Goal: Information Seeking & Learning: Learn about a topic

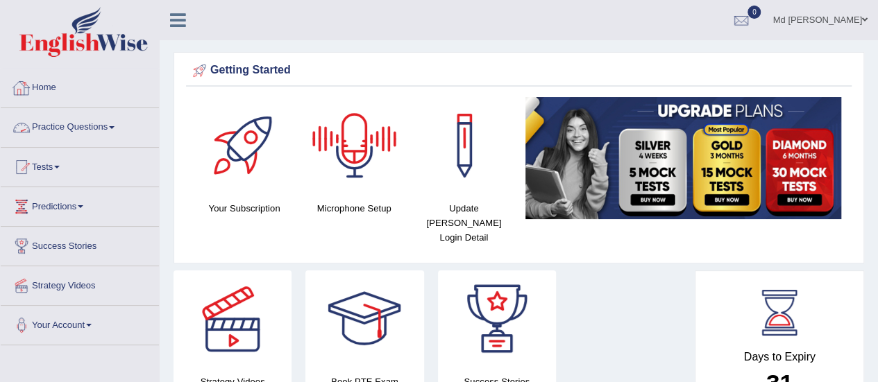
click at [112, 121] on link "Practice Questions" at bounding box center [80, 125] width 158 height 35
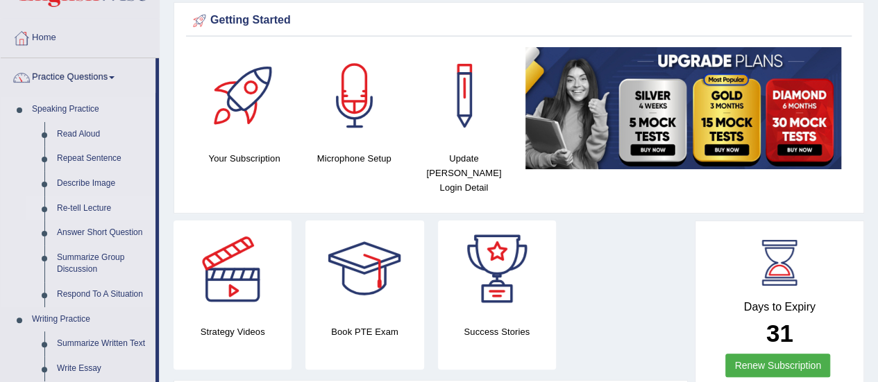
scroll to position [69, 0]
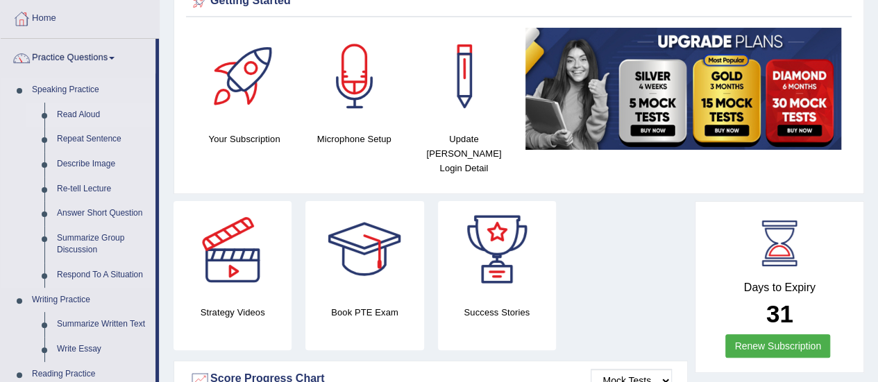
click at [99, 112] on link "Read Aloud" at bounding box center [103, 115] width 105 height 25
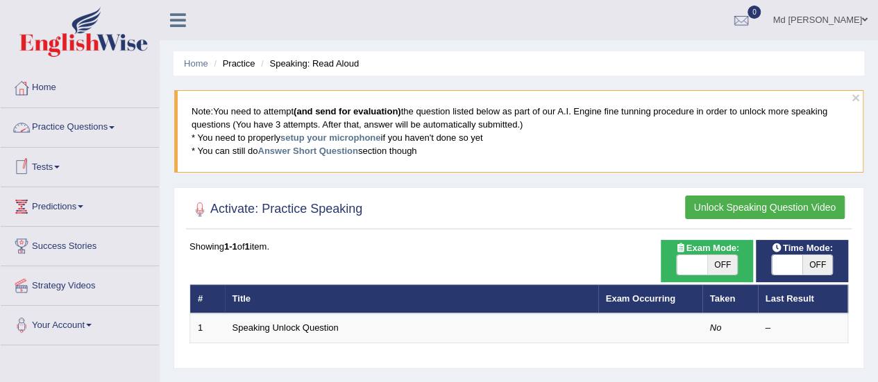
click at [83, 135] on link "Practice Questions" at bounding box center [80, 125] width 158 height 35
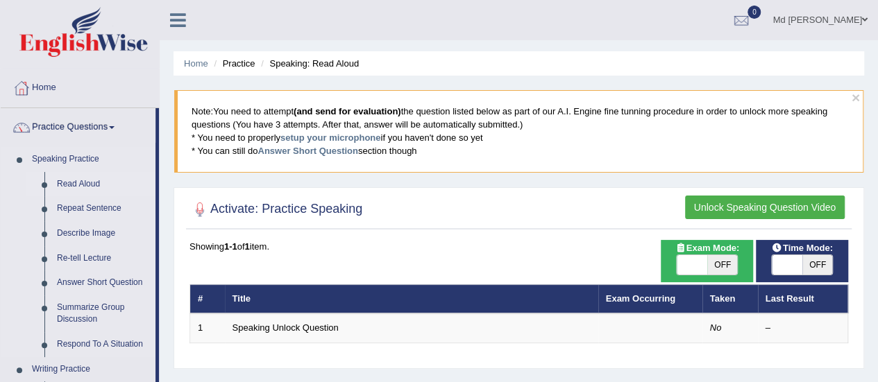
click at [87, 178] on link "Read Aloud" at bounding box center [103, 184] width 105 height 25
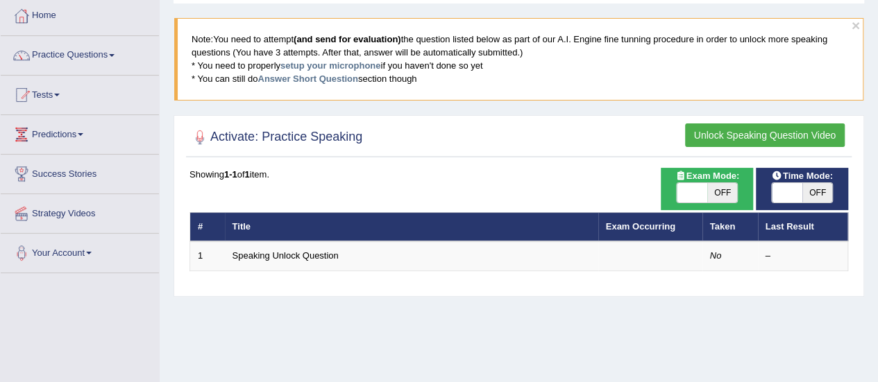
scroll to position [69, 0]
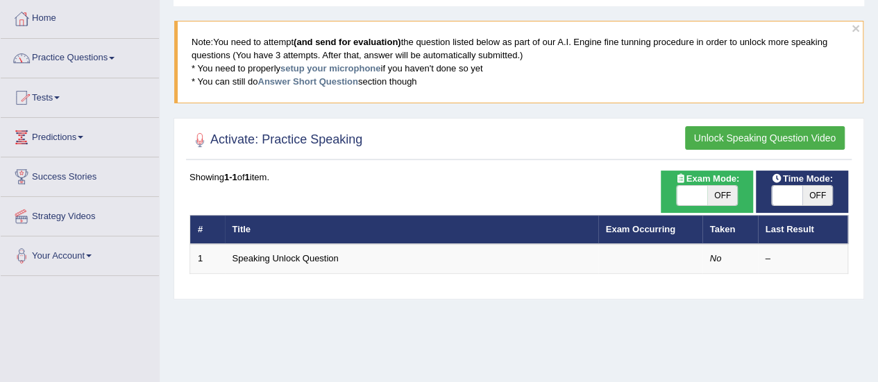
click at [121, 70] on link "Practice Questions" at bounding box center [80, 56] width 158 height 35
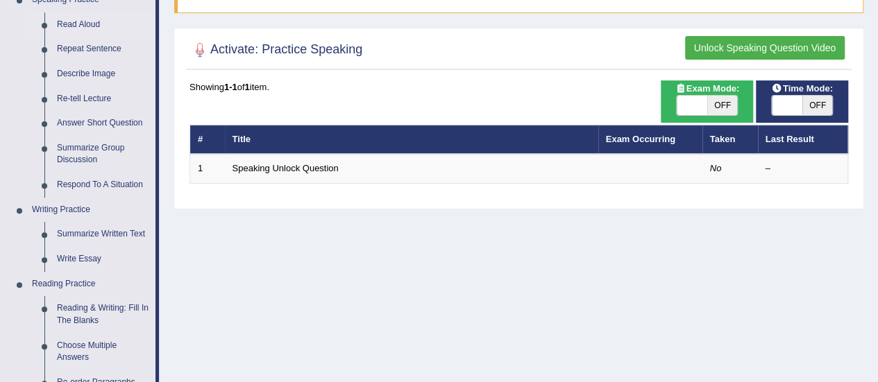
scroll to position [139, 0]
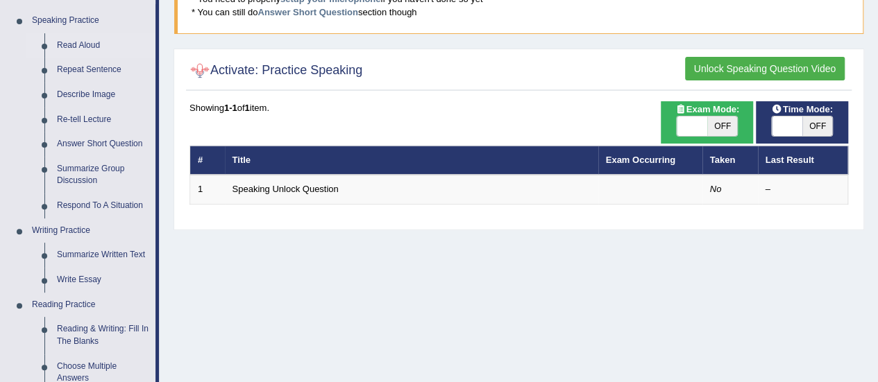
click at [194, 74] on div at bounding box center [199, 70] width 21 height 21
click at [193, 72] on div at bounding box center [199, 70] width 21 height 21
click at [201, 67] on div at bounding box center [199, 70] width 21 height 21
click at [796, 65] on button "Unlock Speaking Question Video" at bounding box center [765, 69] width 160 height 24
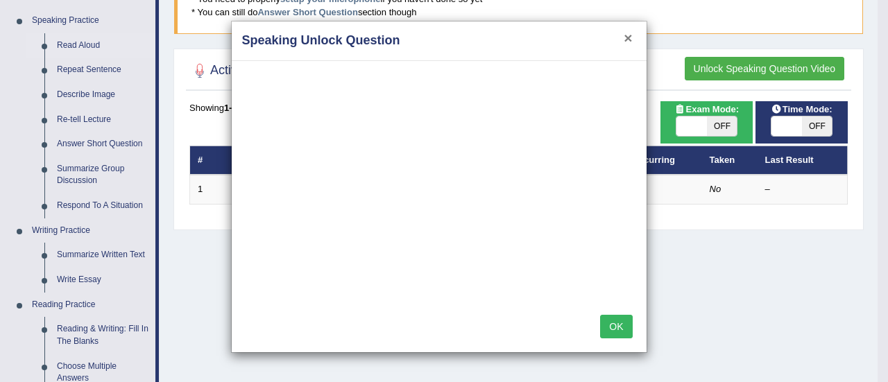
click at [628, 36] on button "×" at bounding box center [628, 38] width 8 height 15
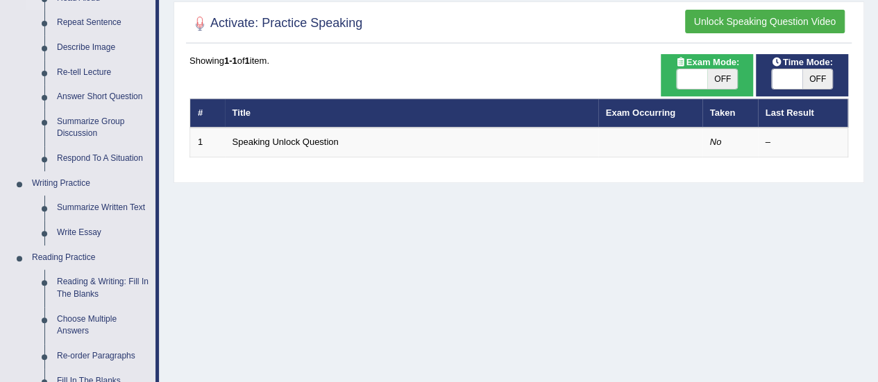
scroll to position [208, 0]
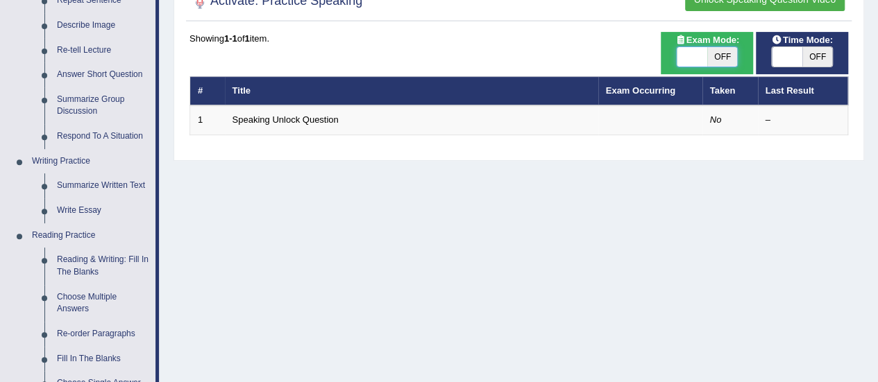
click at [703, 55] on span at bounding box center [691, 56] width 31 height 19
click at [785, 56] on span at bounding box center [786, 56] width 31 height 19
checkbox input "true"
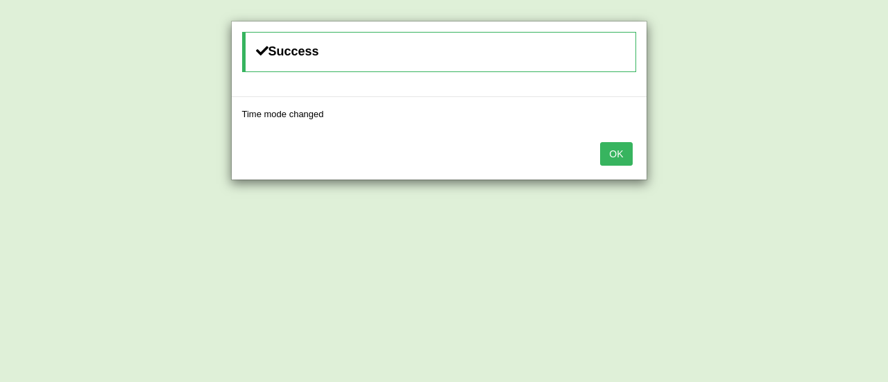
click at [621, 153] on button "OK" at bounding box center [616, 154] width 32 height 24
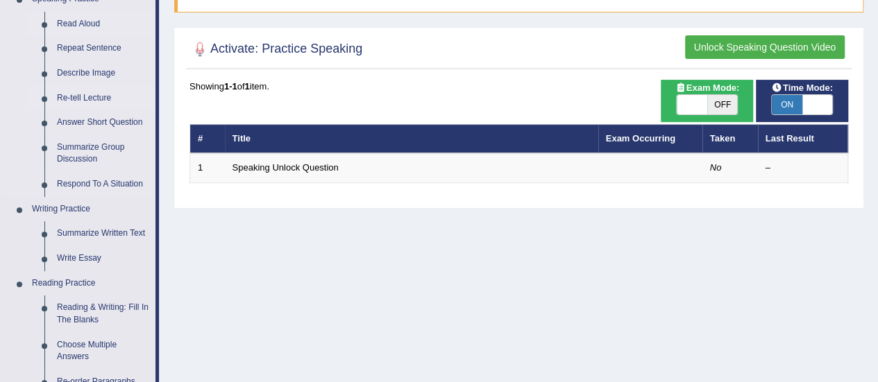
scroll to position [139, 0]
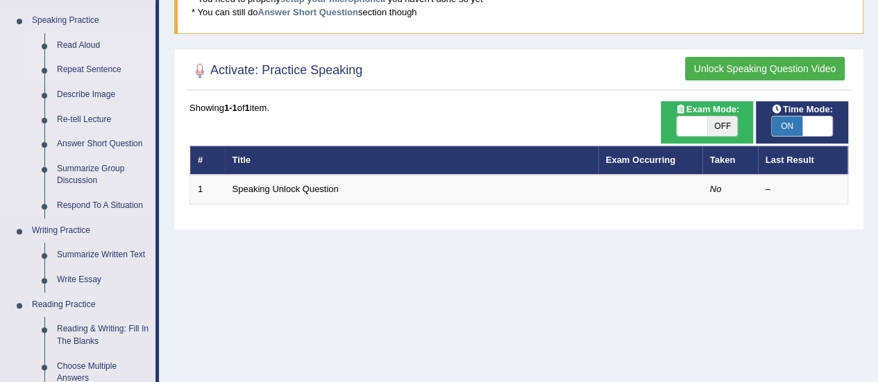
click at [83, 69] on link "Repeat Sentence" at bounding box center [103, 70] width 105 height 25
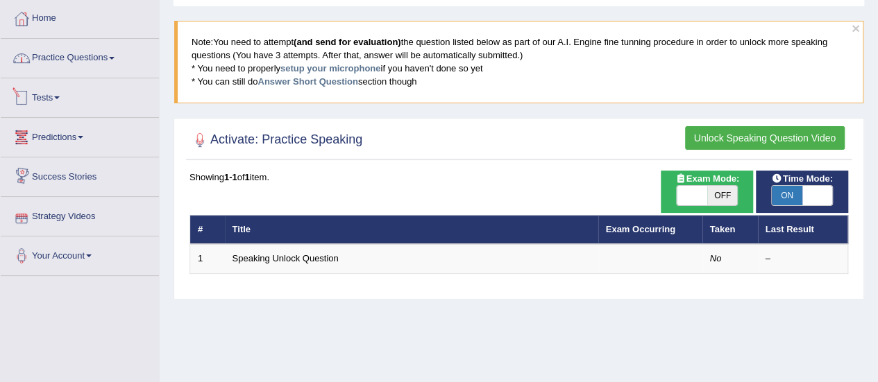
click at [96, 65] on link "Practice Questions" at bounding box center [80, 56] width 158 height 35
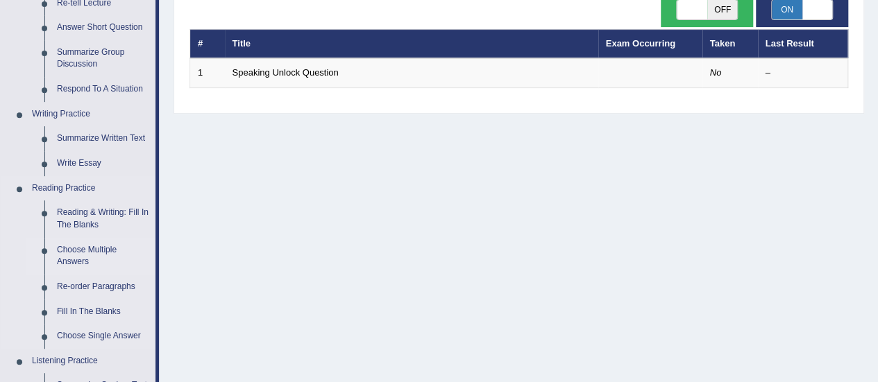
scroll to position [277, 0]
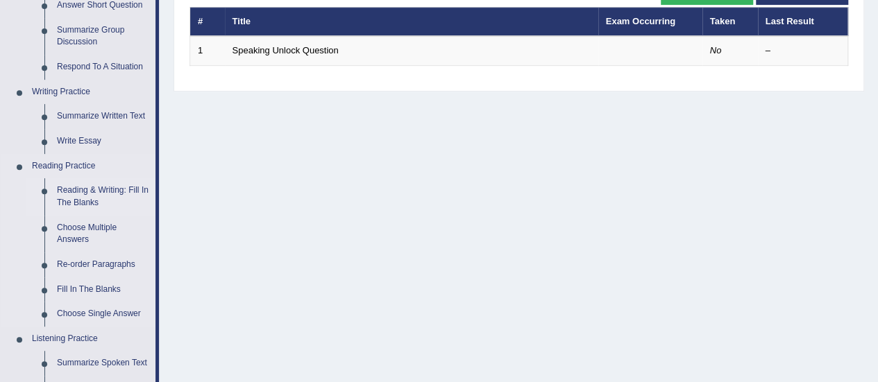
click at [81, 200] on link "Reading & Writing: Fill In The Blanks" at bounding box center [103, 196] width 105 height 37
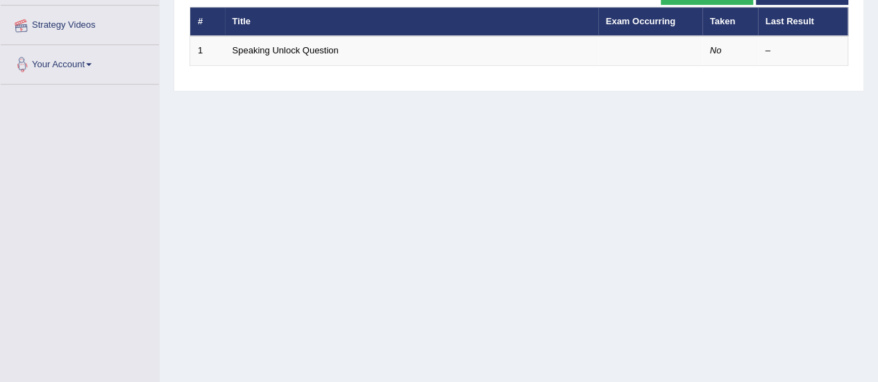
scroll to position [345, 0]
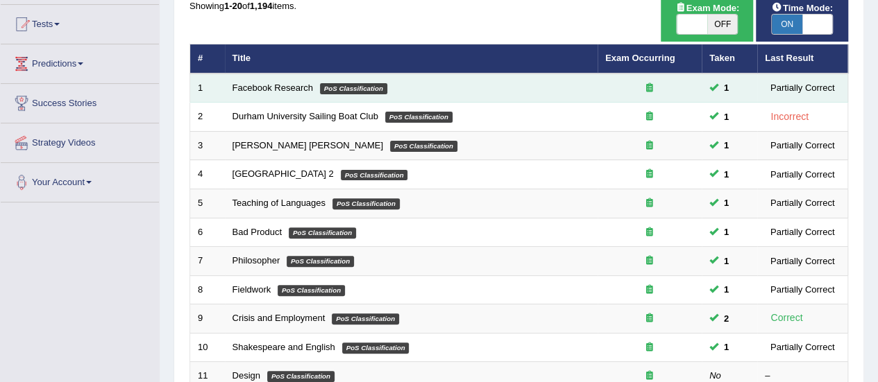
scroll to position [69, 0]
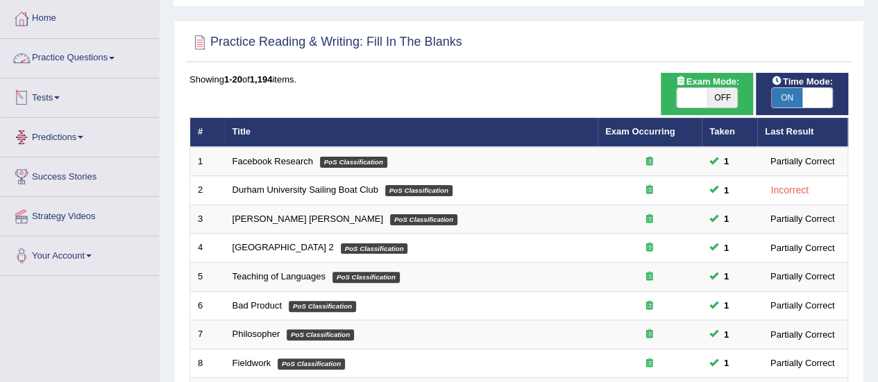
click at [46, 63] on link "Practice Questions" at bounding box center [80, 56] width 158 height 35
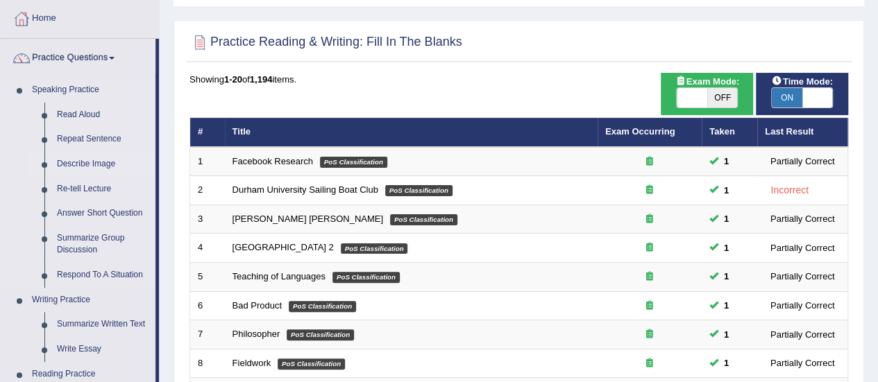
click at [99, 167] on link "Describe Image" at bounding box center [103, 164] width 105 height 25
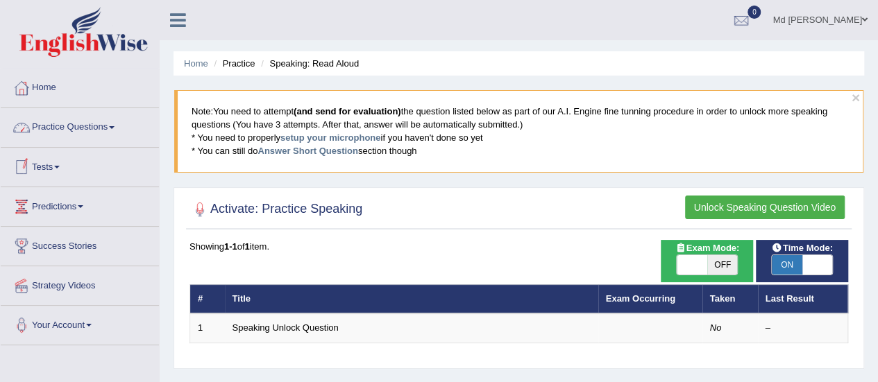
click at [96, 130] on link "Practice Questions" at bounding box center [80, 125] width 158 height 35
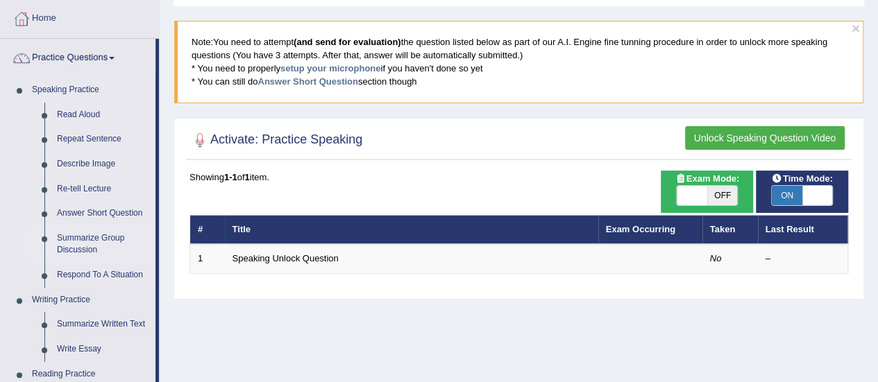
scroll to position [139, 0]
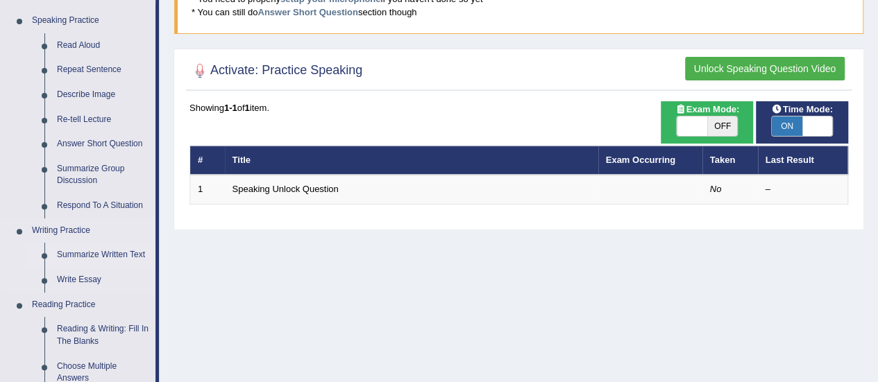
click at [95, 251] on link "Summarize Written Text" at bounding box center [103, 255] width 105 height 25
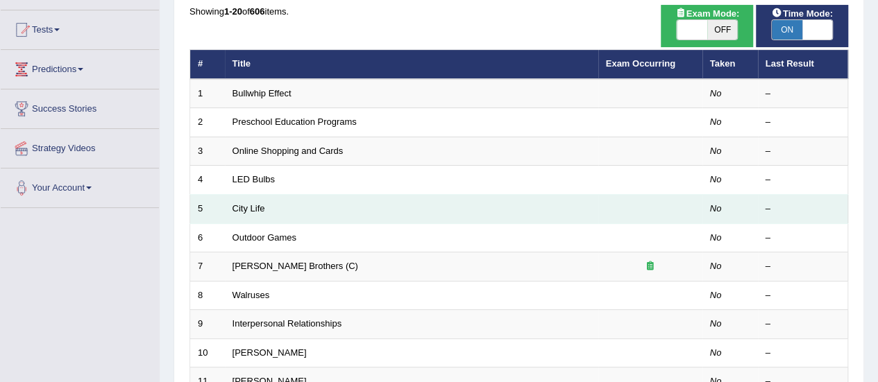
scroll to position [69, 0]
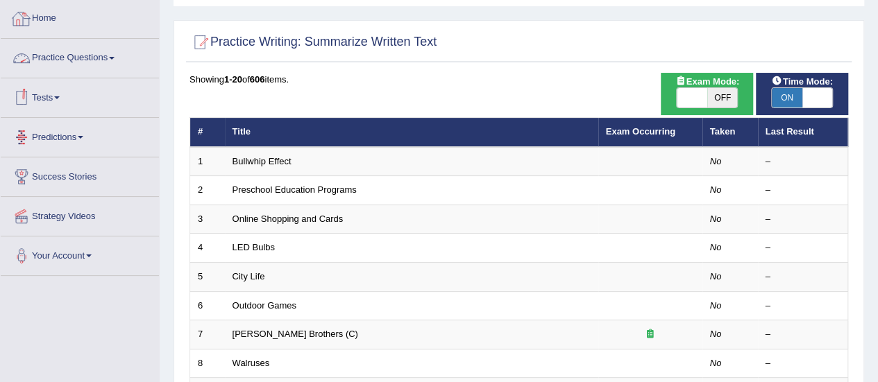
click at [62, 60] on link "Practice Questions" at bounding box center [80, 56] width 158 height 35
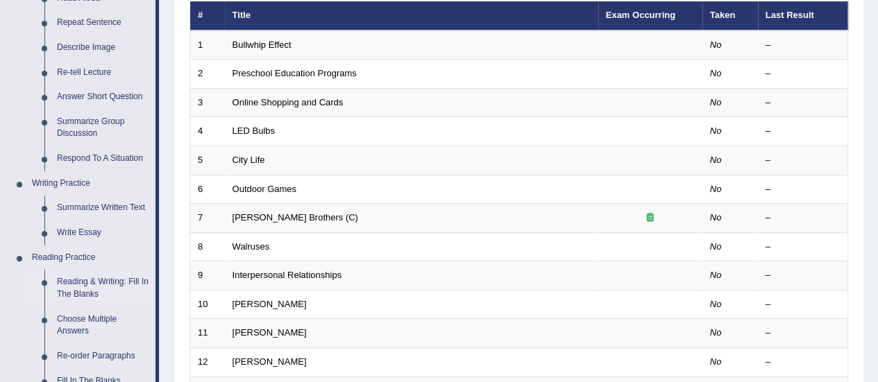
scroll to position [208, 0]
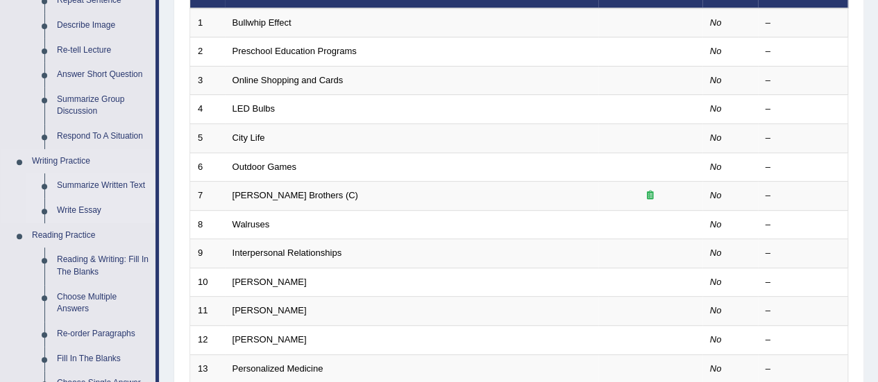
click at [71, 207] on link "Write Essay" at bounding box center [103, 210] width 105 height 25
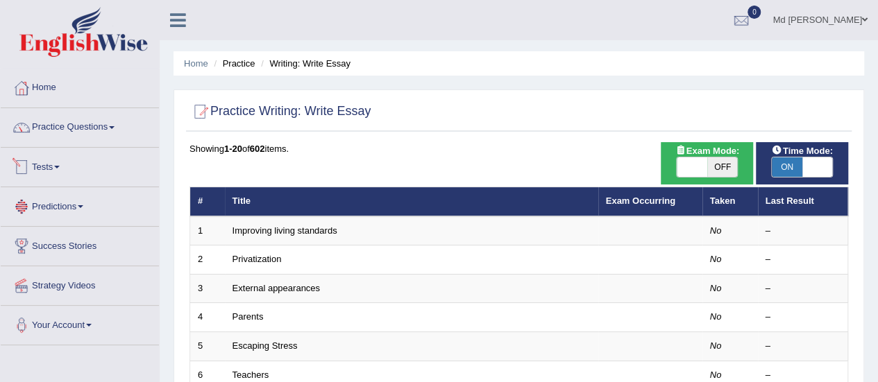
click at [75, 170] on link "Tests" at bounding box center [80, 165] width 158 height 35
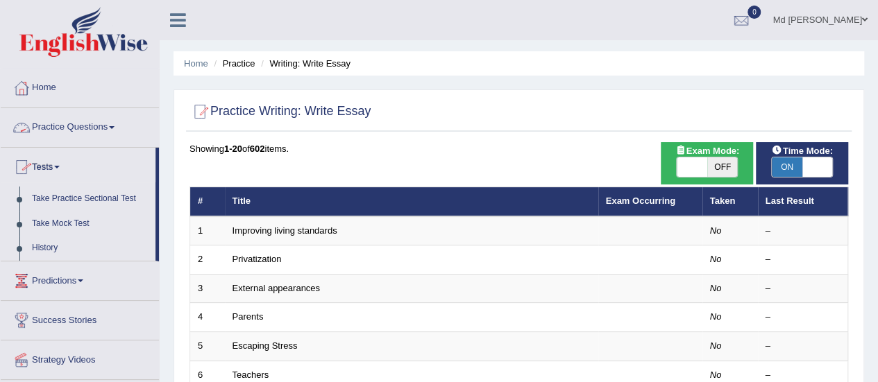
click at [105, 128] on link "Practice Questions" at bounding box center [80, 125] width 158 height 35
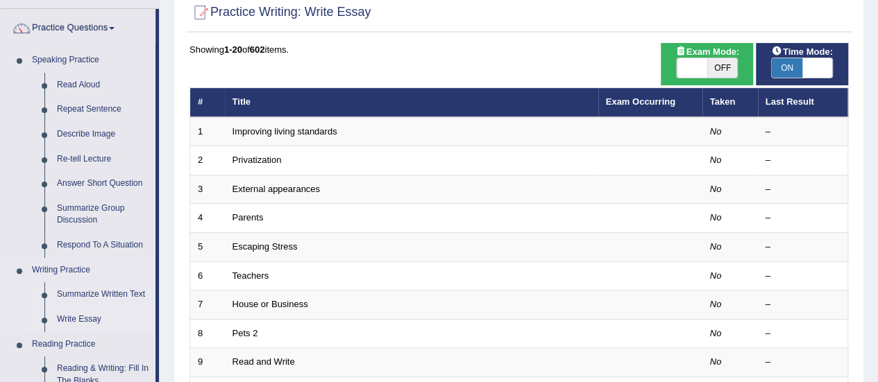
scroll to position [139, 0]
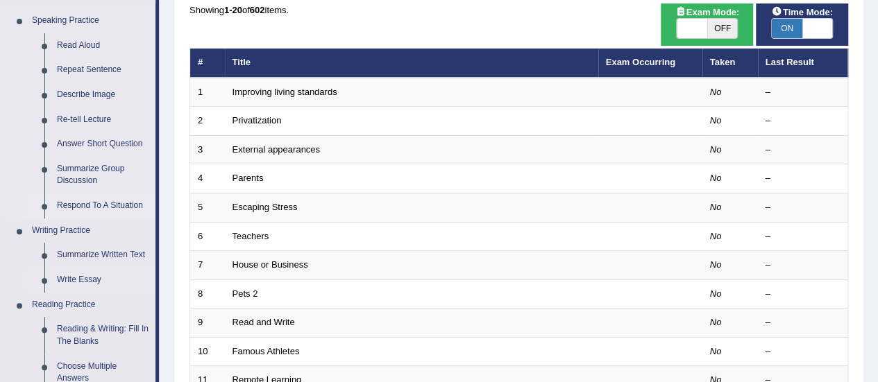
click at [75, 205] on link "Respond To A Situation" at bounding box center [103, 206] width 105 height 25
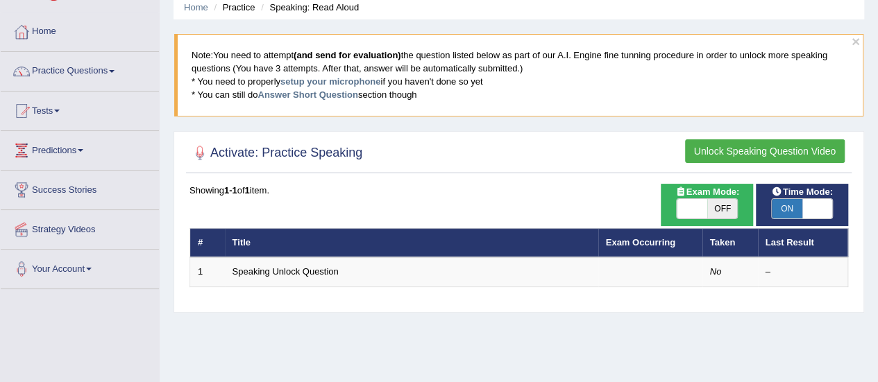
scroll to position [69, 0]
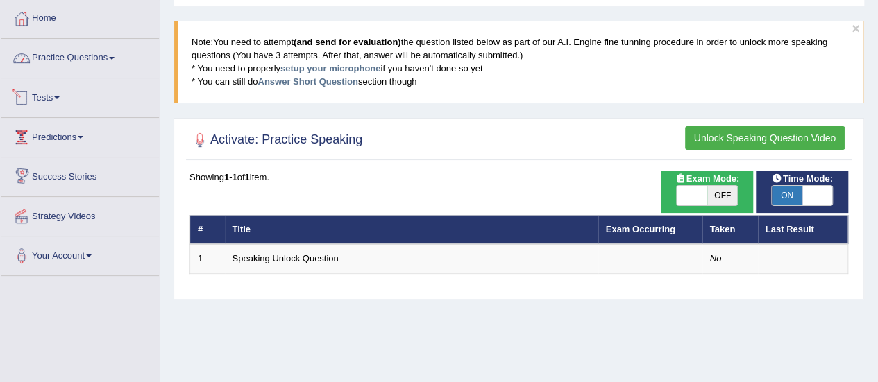
click at [85, 59] on link "Practice Questions" at bounding box center [80, 56] width 158 height 35
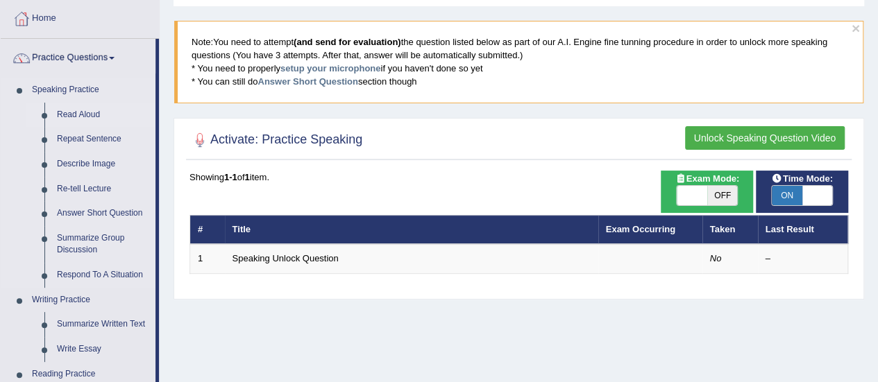
click at [71, 112] on link "Read Aloud" at bounding box center [103, 115] width 105 height 25
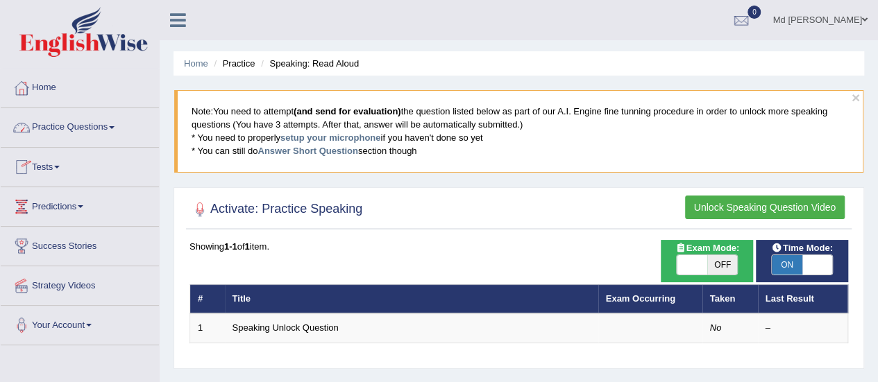
click at [84, 132] on link "Practice Questions" at bounding box center [80, 125] width 158 height 35
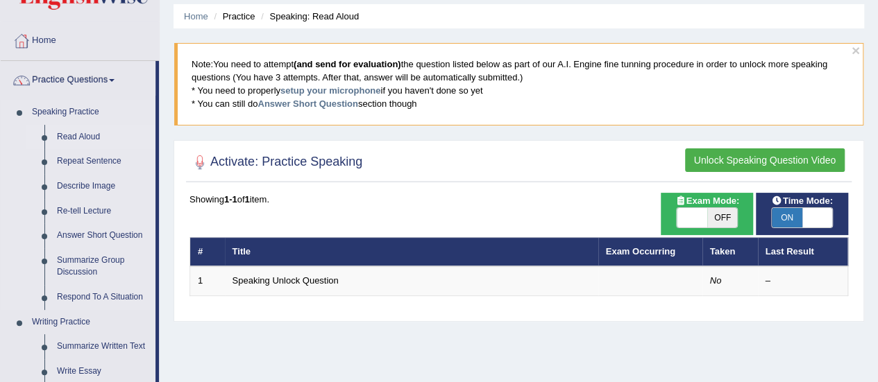
scroll to position [69, 0]
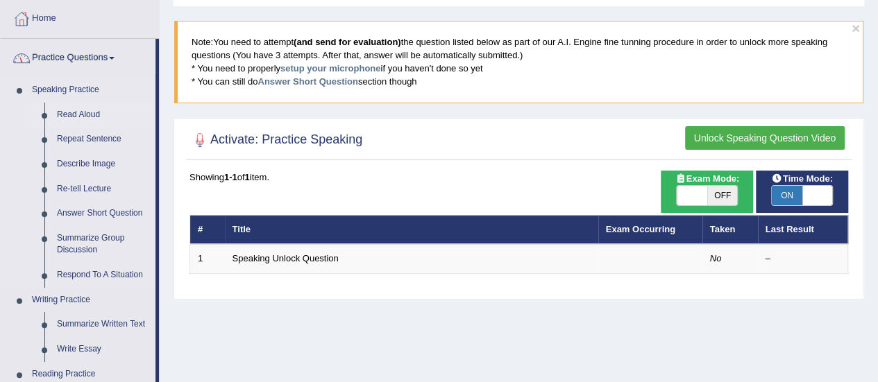
click at [89, 119] on link "Read Aloud" at bounding box center [103, 115] width 105 height 25
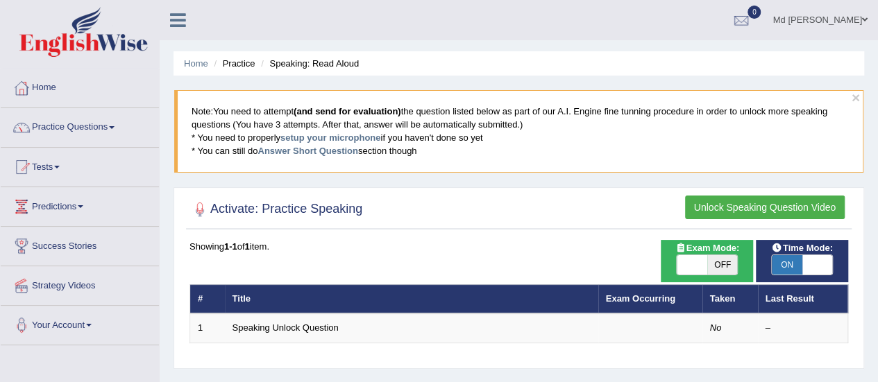
click at [89, 127] on link "Practice Questions" at bounding box center [80, 125] width 158 height 35
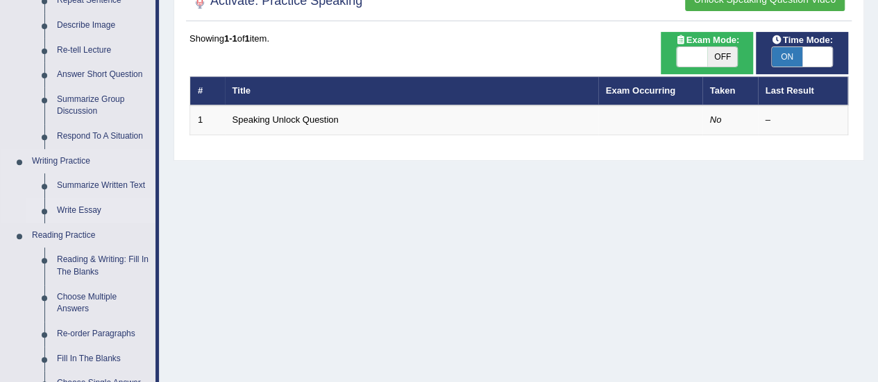
scroll to position [139, 0]
